Goal: Information Seeking & Learning: Check status

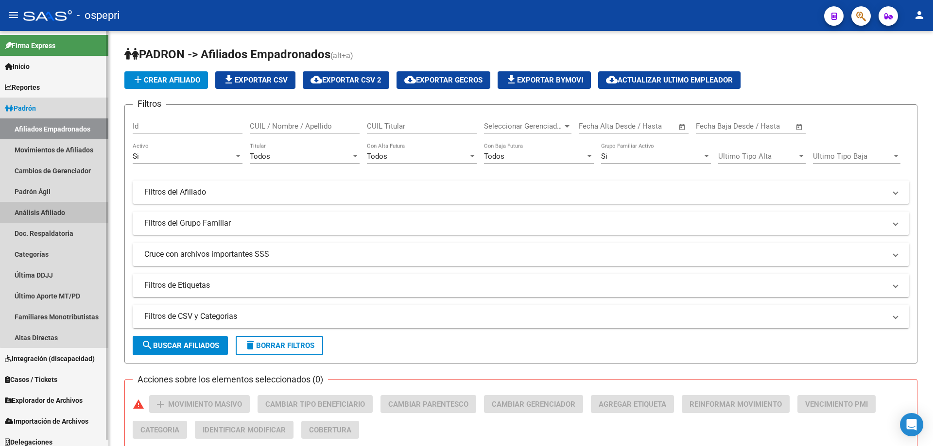
click at [55, 208] on link "Análisis Afiliado" at bounding box center [54, 212] width 108 height 21
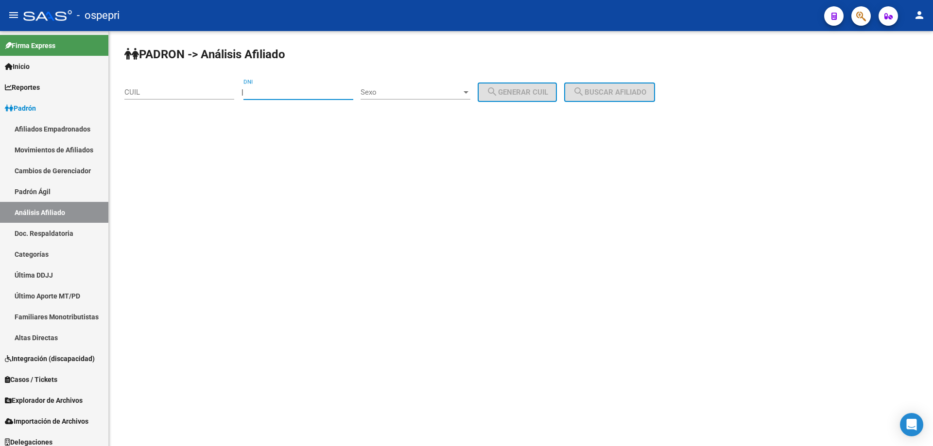
click at [267, 94] on input "DNI" at bounding box center [298, 92] width 110 height 9
paste input "16780365"
type input "16780365"
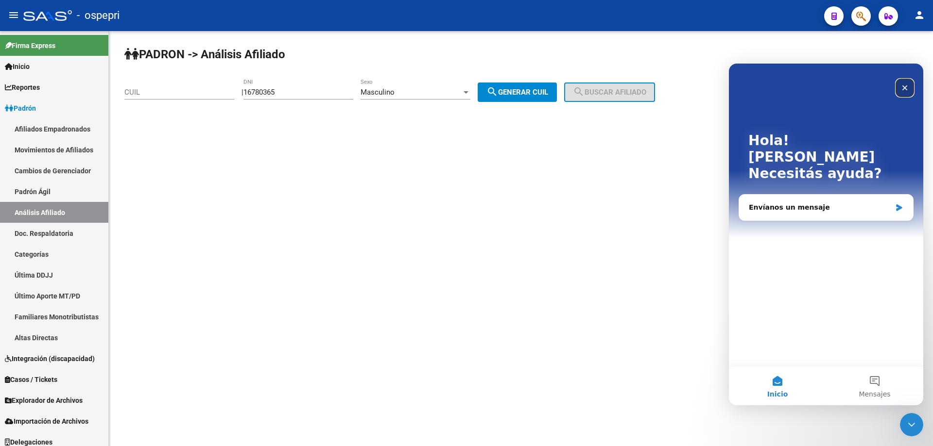
click at [904, 89] on icon "Cerrar" at bounding box center [904, 88] width 5 height 5
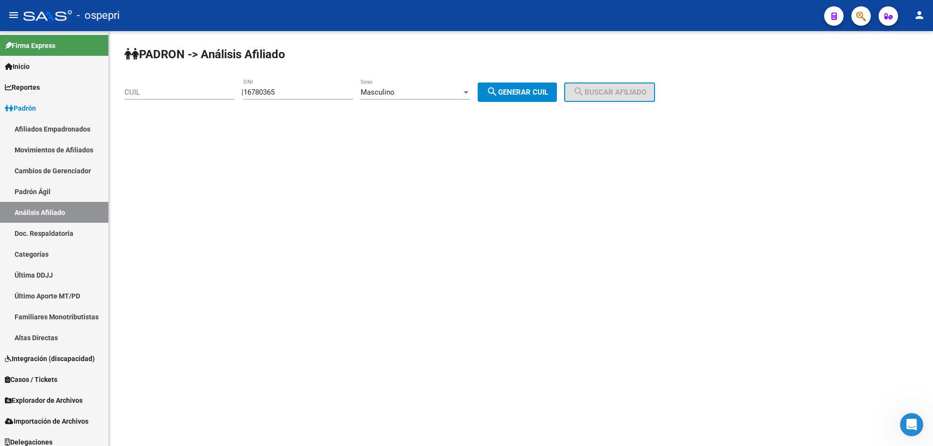
click at [548, 92] on span "search Generar CUIL" at bounding box center [517, 92] width 62 height 9
type input "20-16780365-3"
click at [624, 88] on span "search Buscar afiliado" at bounding box center [609, 92] width 73 height 9
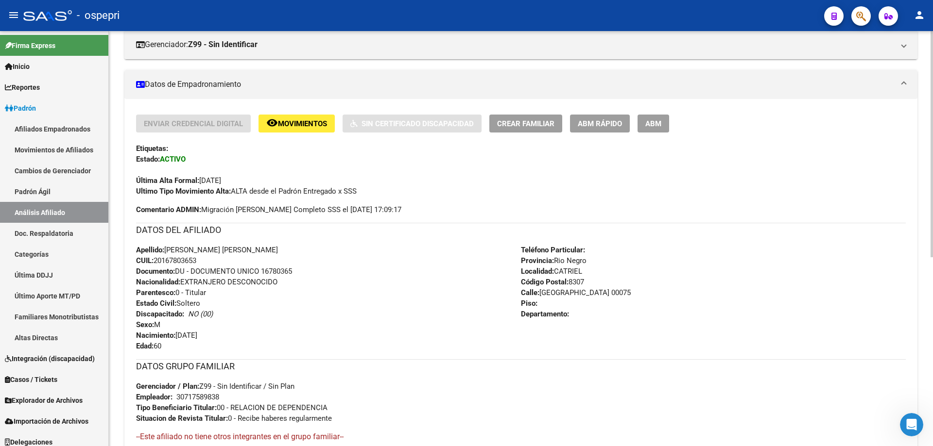
scroll to position [347, 0]
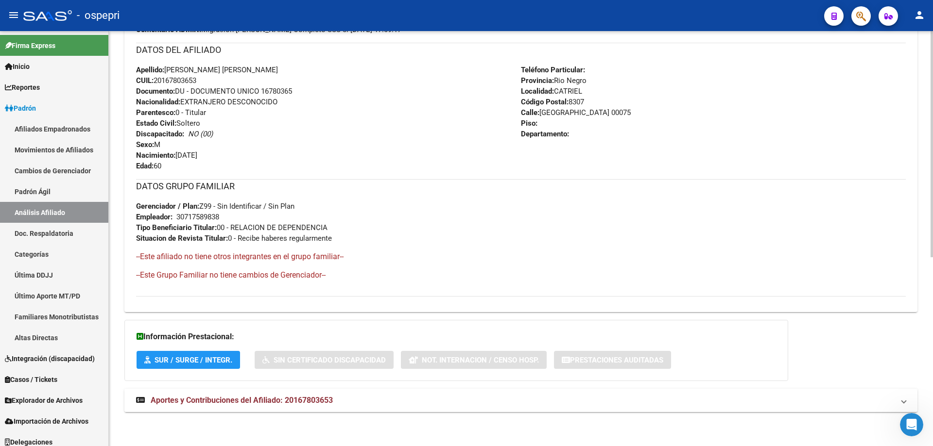
click at [324, 404] on span "Aportes y Contribuciones del Afiliado: 20167803653" at bounding box center [242, 400] width 182 height 9
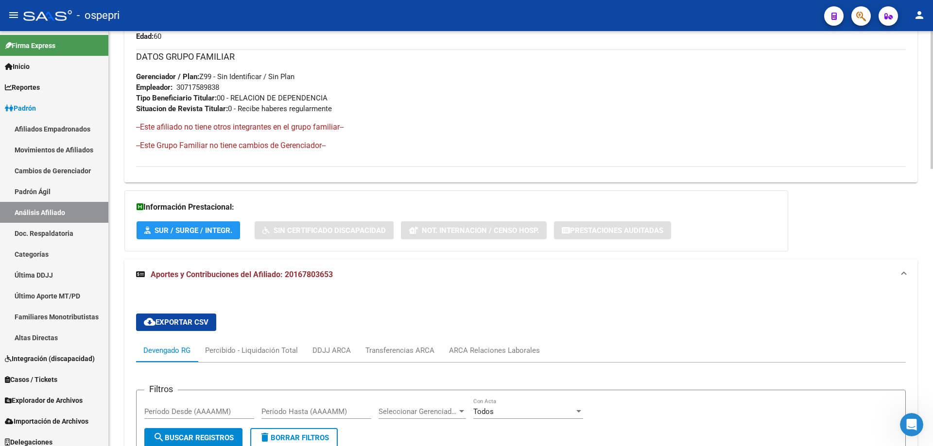
scroll to position [736, 0]
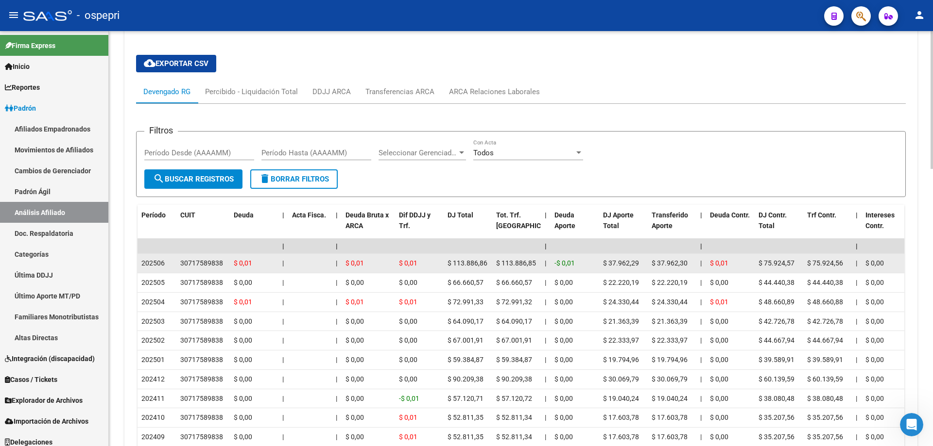
click at [206, 267] on div "30717589838" at bounding box center [201, 263] width 43 height 11
copy div "30717589838"
